Goal: Information Seeking & Learning: Learn about a topic

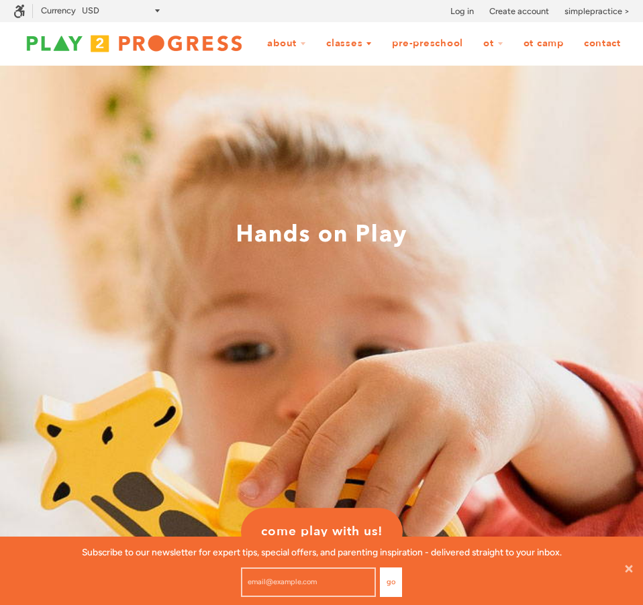
scroll to position [1, 1]
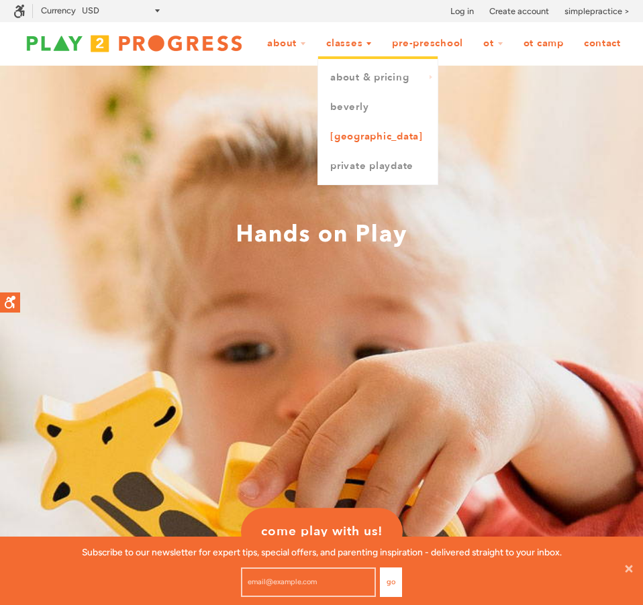
click at [409, 126] on link "[GEOGRAPHIC_DATA]" at bounding box center [377, 137] width 119 height 30
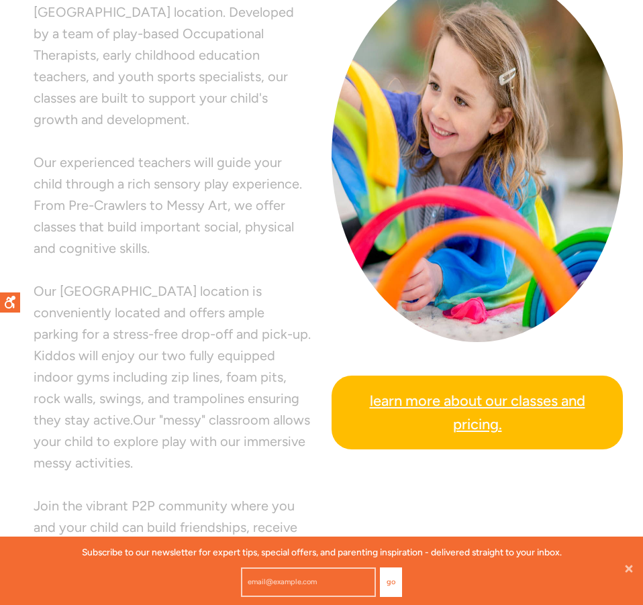
scroll to position [411, 0]
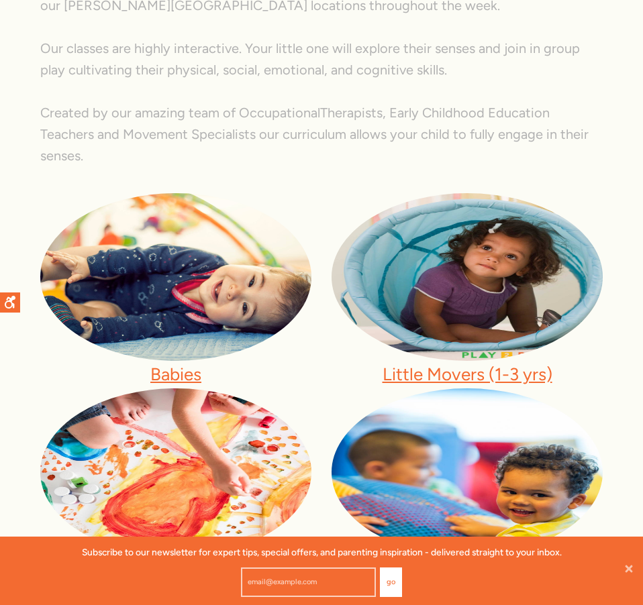
scroll to position [391, 0]
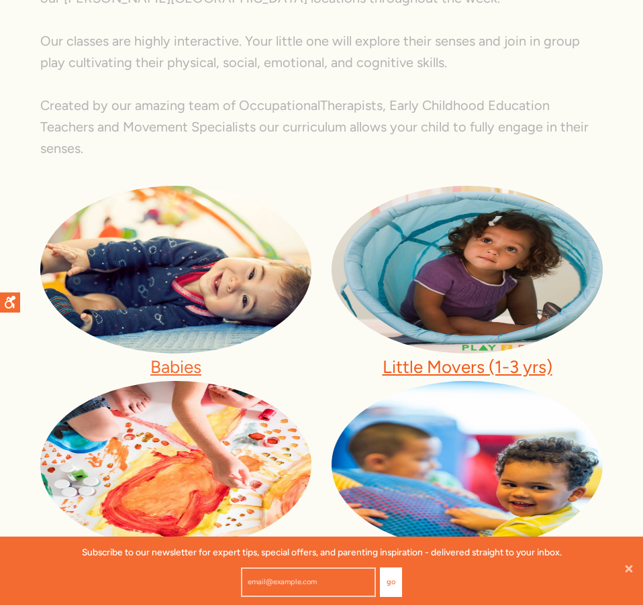
click at [422, 356] on link "Little Movers (1-3 yrs)" at bounding box center [467, 366] width 170 height 21
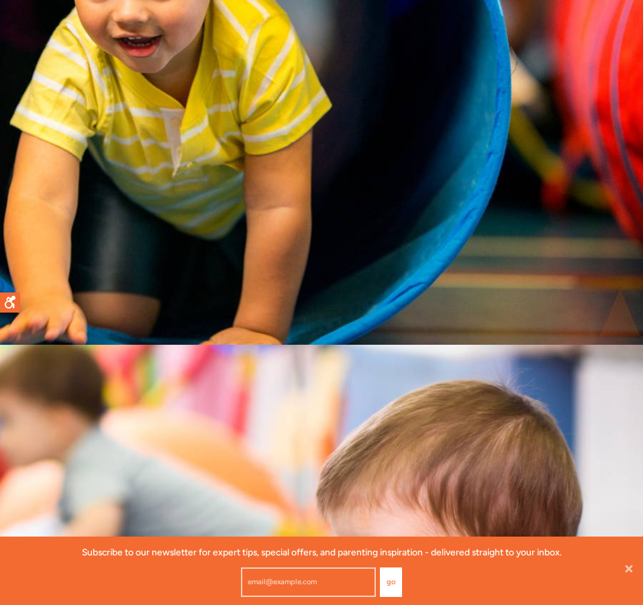
scroll to position [517, 0]
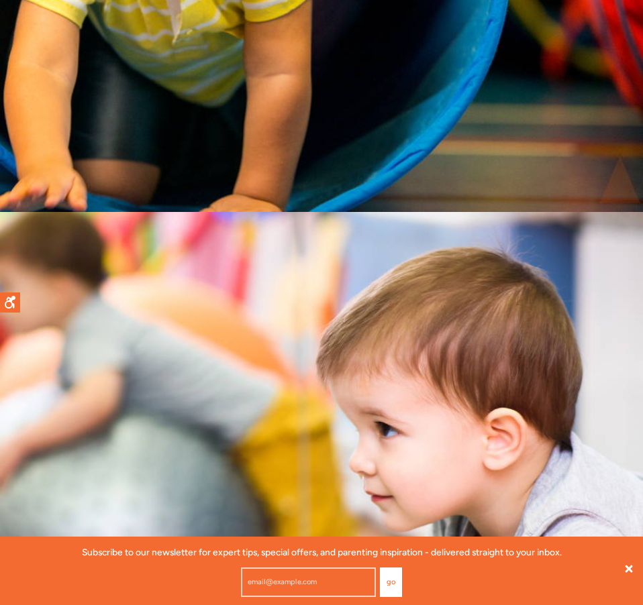
click at [627, 568] on icon at bounding box center [628, 568] width 7 height 7
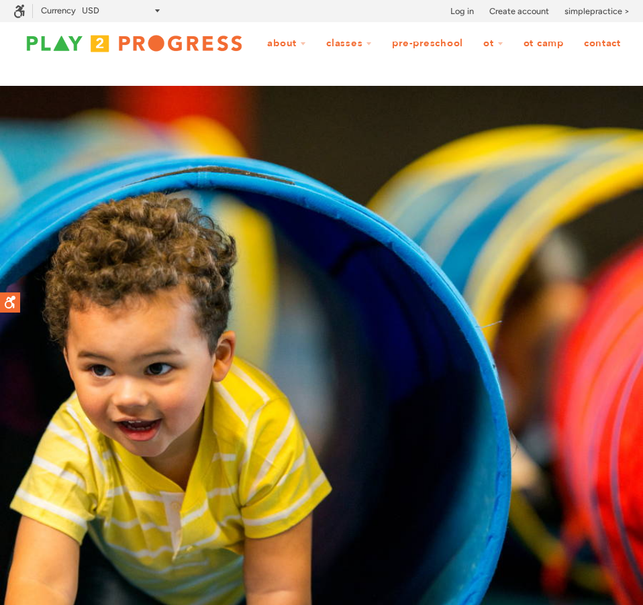
scroll to position [0, 0]
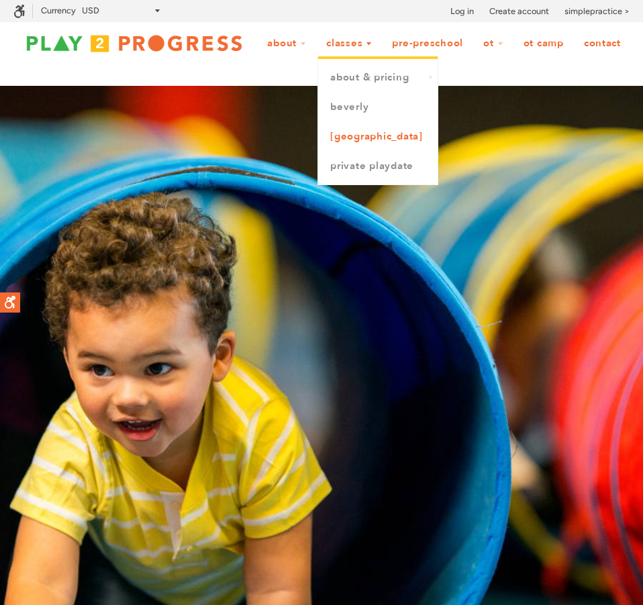
click at [412, 125] on link "[GEOGRAPHIC_DATA]" at bounding box center [377, 137] width 119 height 30
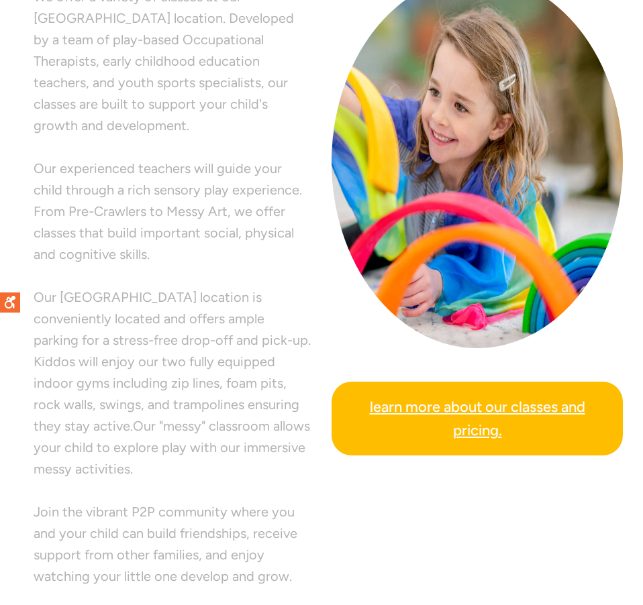
scroll to position [513, 0]
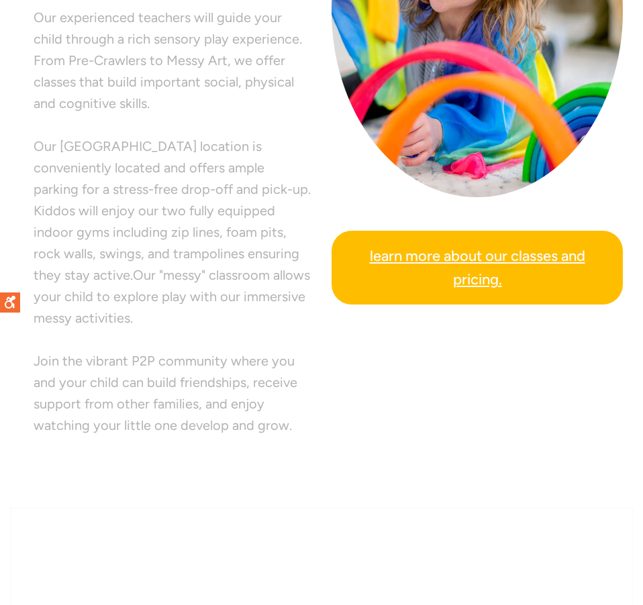
click at [429, 254] on span "Learn more about our classes and pricing." at bounding box center [477, 267] width 258 height 47
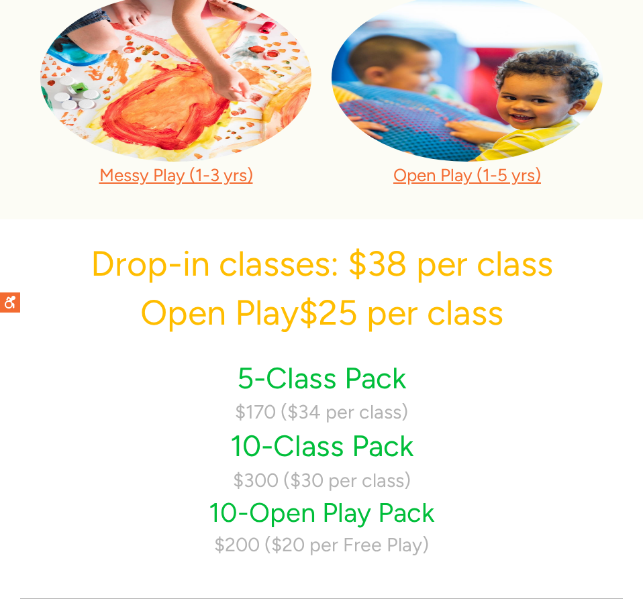
scroll to position [772, 0]
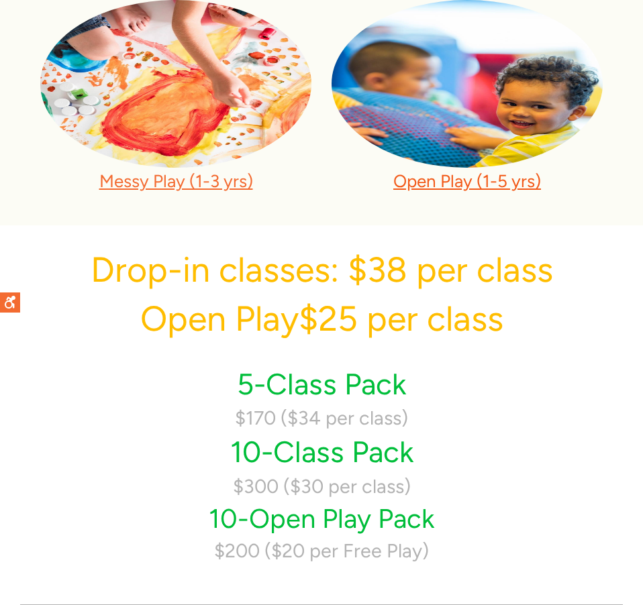
click at [463, 170] on link "Open Play (1-5 yrs)" at bounding box center [467, 180] width 148 height 21
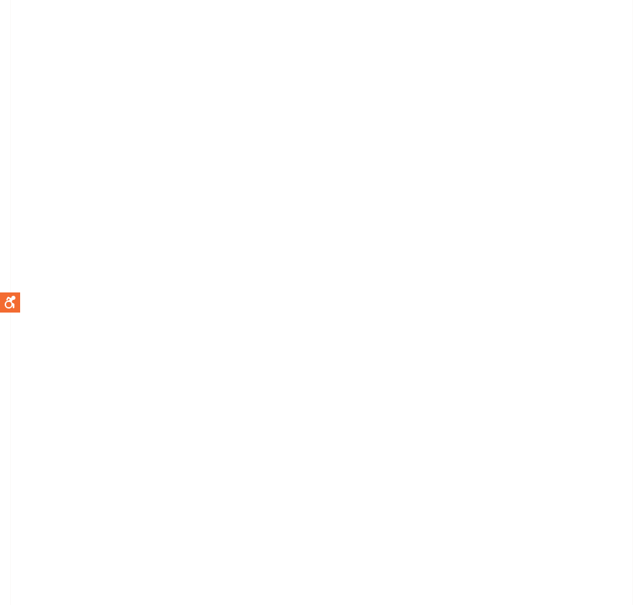
scroll to position [2814, 0]
